Goal: Information Seeking & Learning: Learn about a topic

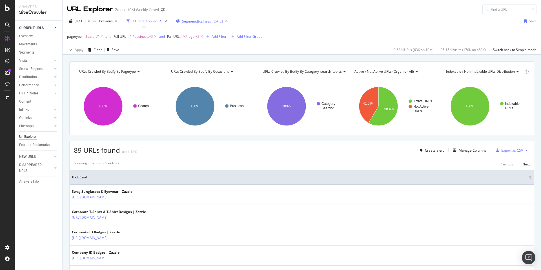
click at [211, 22] on span "Segment: Business" at bounding box center [196, 21] width 29 height 5
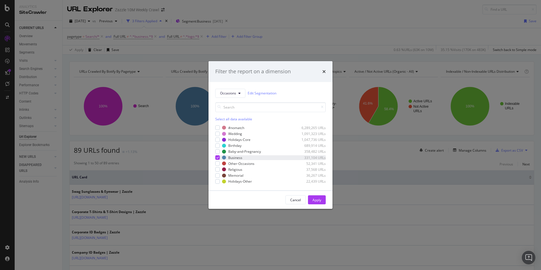
click at [219, 158] on icon "modal" at bounding box center [217, 157] width 3 height 3
click at [217, 169] on div "modal" at bounding box center [217, 169] width 5 height 5
click at [316, 200] on div "Apply" at bounding box center [316, 199] width 9 height 5
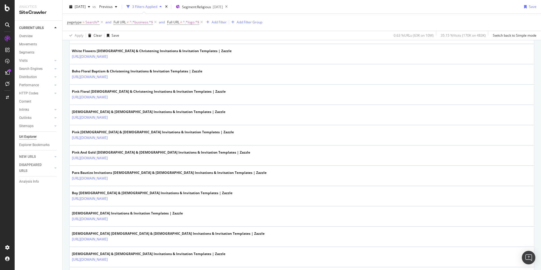
scroll to position [106, 0]
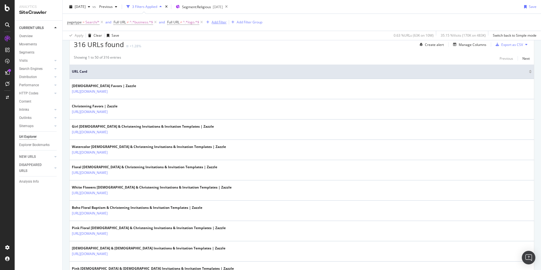
click at [221, 24] on div "Add Filter" at bounding box center [219, 22] width 15 height 5
click at [143, 23] on span "^.*business.*$" at bounding box center [141, 22] width 23 height 8
click at [143, 45] on input "business" at bounding box center [144, 45] width 53 height 9
type input "baptism"
click at [152, 63] on div "Doesn't contain baptism Cancel Add filter Apply" at bounding box center [149, 45] width 71 height 38
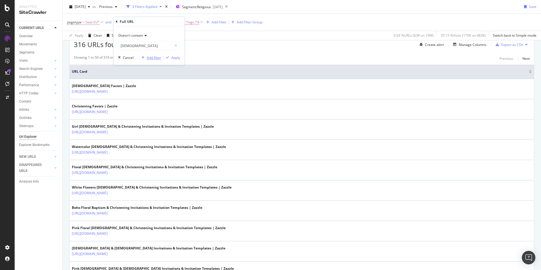
click at [155, 58] on div "Add filter" at bounding box center [154, 57] width 14 height 5
click at [175, 23] on span "Full URL" at bounding box center [172, 22] width 12 height 5
click at [184, 46] on input "logo" at bounding box center [197, 45] width 53 height 9
type input "christ"
click at [281, 46] on div "316 URLs found +1.28% Create alert Manage Columns Export as CSV" at bounding box center [302, 42] width 464 height 14
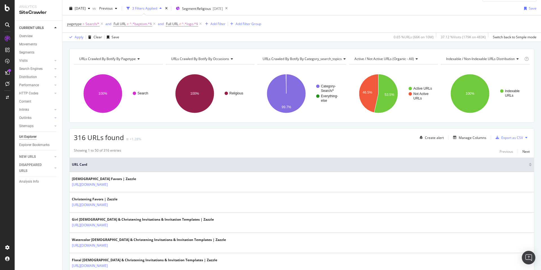
scroll to position [0, 0]
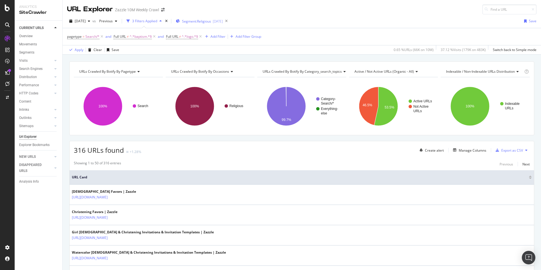
click at [218, 25] on button "Segment: Religious 2025-09-03" at bounding box center [198, 21] width 49 height 9
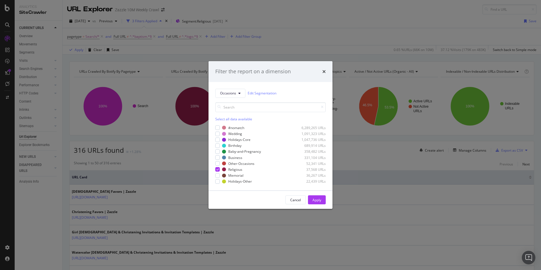
click at [319, 46] on div "Filter the report on a dimension Occasions Edit Segmentation Select all data av…" at bounding box center [270, 135] width 541 height 270
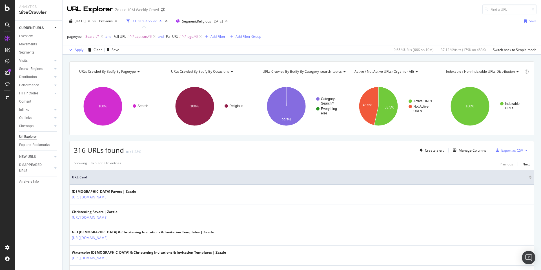
click at [220, 37] on div "Add Filter" at bounding box center [217, 36] width 15 height 5
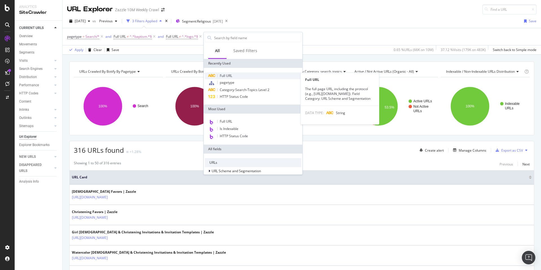
click at [239, 76] on div "Full URL" at bounding box center [253, 75] width 96 height 7
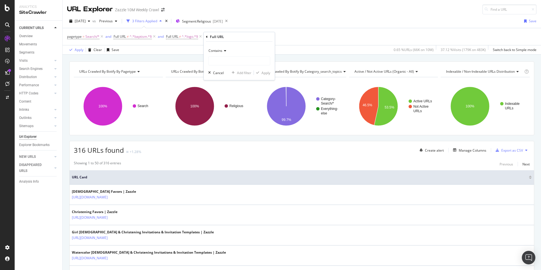
click at [224, 50] on icon at bounding box center [224, 50] width 4 height 3
click at [238, 111] on div "Doesn't contain" at bounding box center [240, 113] width 60 height 7
click at [239, 62] on input "text" at bounding box center [238, 60] width 61 height 9
type input "b"
type input "mitz"
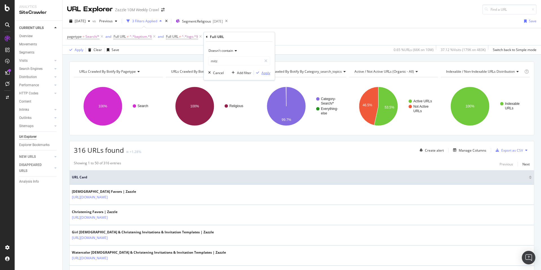
click at [267, 73] on div "Apply" at bounding box center [265, 72] width 9 height 5
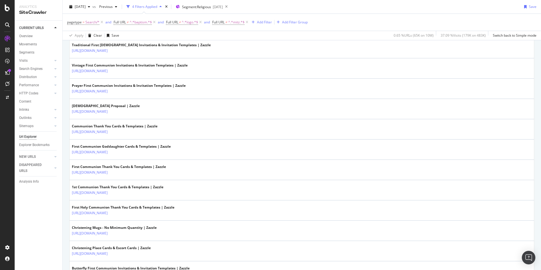
scroll to position [250, 0]
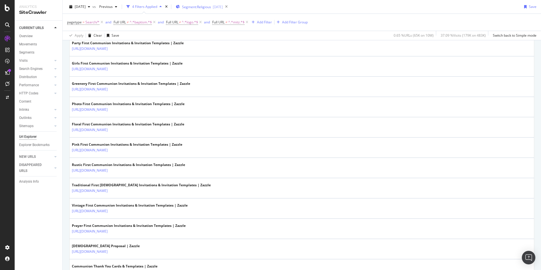
click at [211, 7] on span "Segment: Religious" at bounding box center [196, 7] width 29 height 5
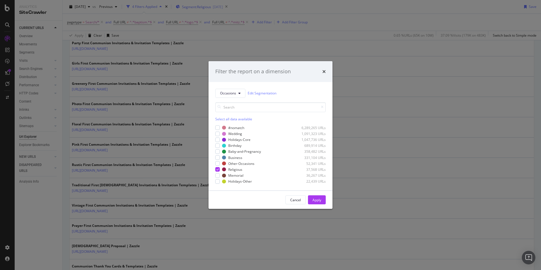
click at [217, 7] on div "Filter the report on a dimension Occasions Edit Segmentation Select all data av…" at bounding box center [270, 135] width 541 height 270
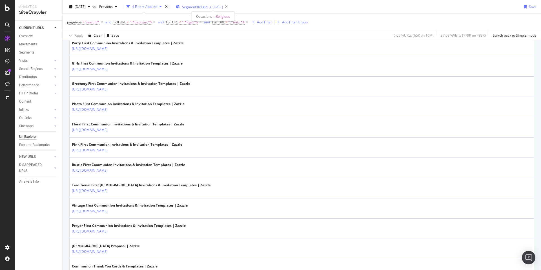
click at [211, 7] on span "Segment: Religious" at bounding box center [196, 7] width 29 height 5
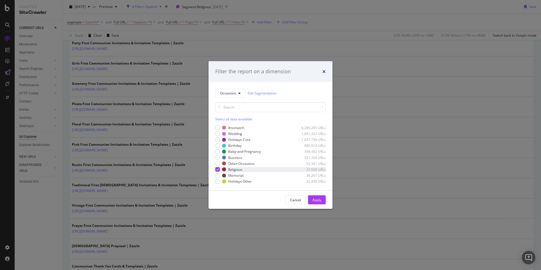
click at [218, 169] on icon "modal" at bounding box center [217, 169] width 3 height 3
click at [217, 174] on div "modal" at bounding box center [217, 175] width 5 height 5
click at [320, 198] on div "Apply" at bounding box center [316, 199] width 9 height 5
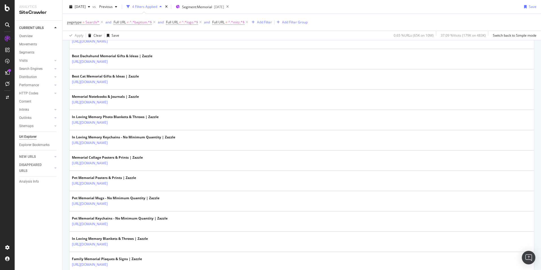
scroll to position [94, 0]
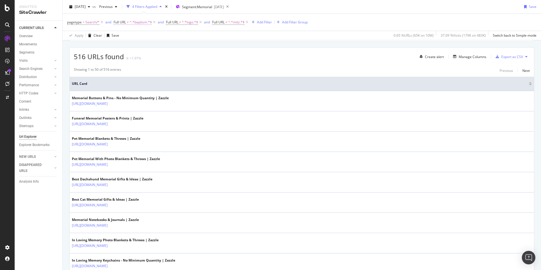
click at [140, 22] on span "^.*baptism.*$" at bounding box center [141, 22] width 22 height 8
click at [145, 48] on input "baptism" at bounding box center [144, 45] width 53 height 9
type input "funeral"
click at [146, 58] on div "button" at bounding box center [143, 57] width 8 height 3
click at [181, 23] on span "^.*logo.*$" at bounding box center [188, 22] width 16 height 8
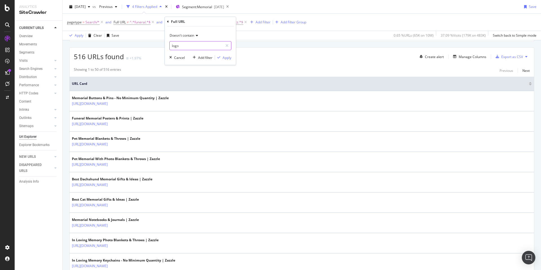
click at [186, 46] on input "logo" at bounding box center [196, 45] width 53 height 9
type input "memorial"
click at [204, 56] on div "Add filter" at bounding box center [205, 57] width 14 height 5
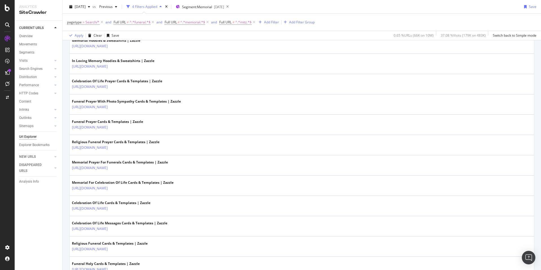
scroll to position [456, 0]
click at [239, 23] on span "^.*mitz.*$" at bounding box center [243, 22] width 16 height 8
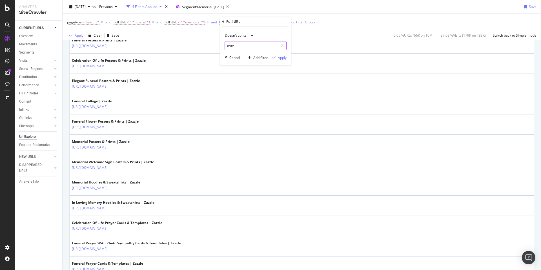
click at [245, 46] on input "mitz" at bounding box center [251, 45] width 53 height 9
type input "sympathy"
click at [278, 59] on div "Apply" at bounding box center [282, 57] width 9 height 5
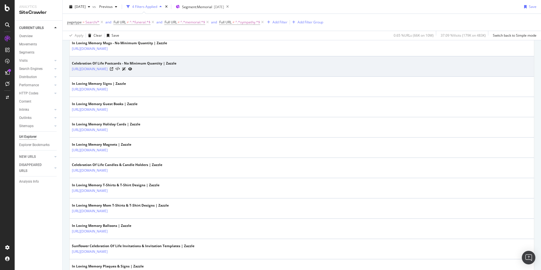
scroll to position [275, 0]
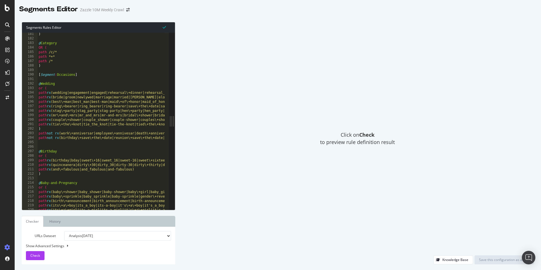
scroll to position [812, 0]
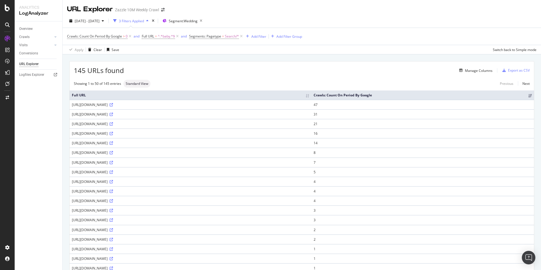
click at [139, 153] on div "https://www.zazzle.com/babys+breath+wedding+invitations" at bounding box center [190, 152] width 237 height 5
copy div "[URL][DOMAIN_NAME]"
click at [135, 105] on div "[URL][DOMAIN_NAME]" at bounding box center [190, 104] width 237 height 5
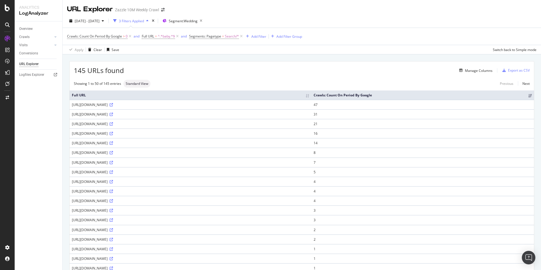
click at [135, 105] on div "[URL][DOMAIN_NAME]" at bounding box center [190, 104] width 237 height 5
copy div "[URL][DOMAIN_NAME]"
click at [139, 114] on div "[URL][DOMAIN_NAME]" at bounding box center [190, 114] width 237 height 5
click at [139, 114] on div "https://www.zazzle.com/baby+boy+save+the+date+invitations" at bounding box center [190, 114] width 237 height 5
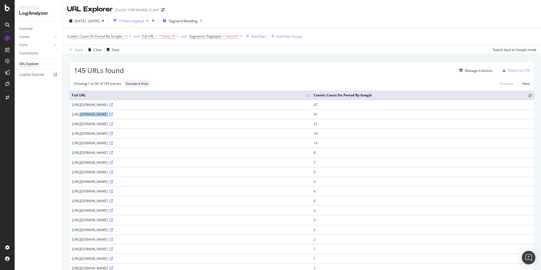
click at [139, 114] on div "https://www.zazzle.com/baby+boy+save+the+date+invitations" at bounding box center [190, 114] width 237 height 5
copy div "https://www.zazzle.com/baby+boy+save+the+date+invitations"
click at [149, 143] on div "https://www.zazzle.com/baby+shower+envelope+seals" at bounding box center [190, 143] width 237 height 5
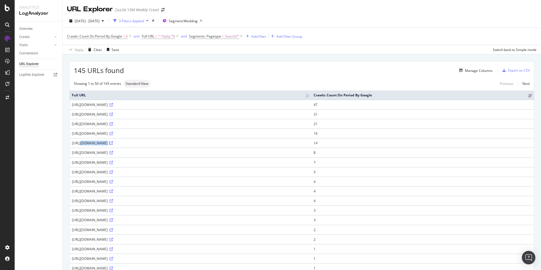
copy div "https://www.zazzle.com/baby+shower+envelope+seals"
